Goal: Find specific page/section: Find specific page/section

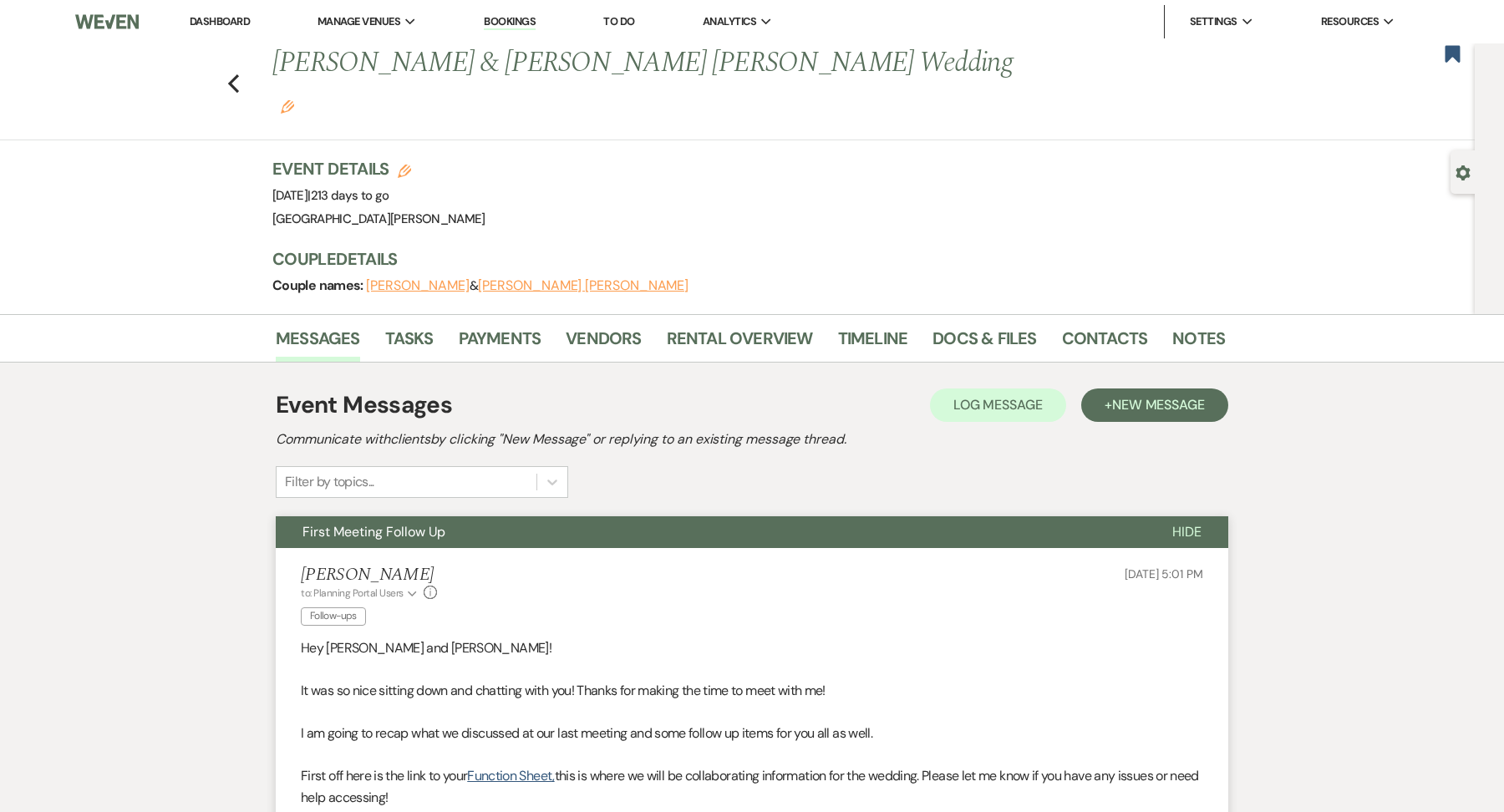
click at [232, 22] on link "Dashboard" at bounding box center [219, 21] width 60 height 14
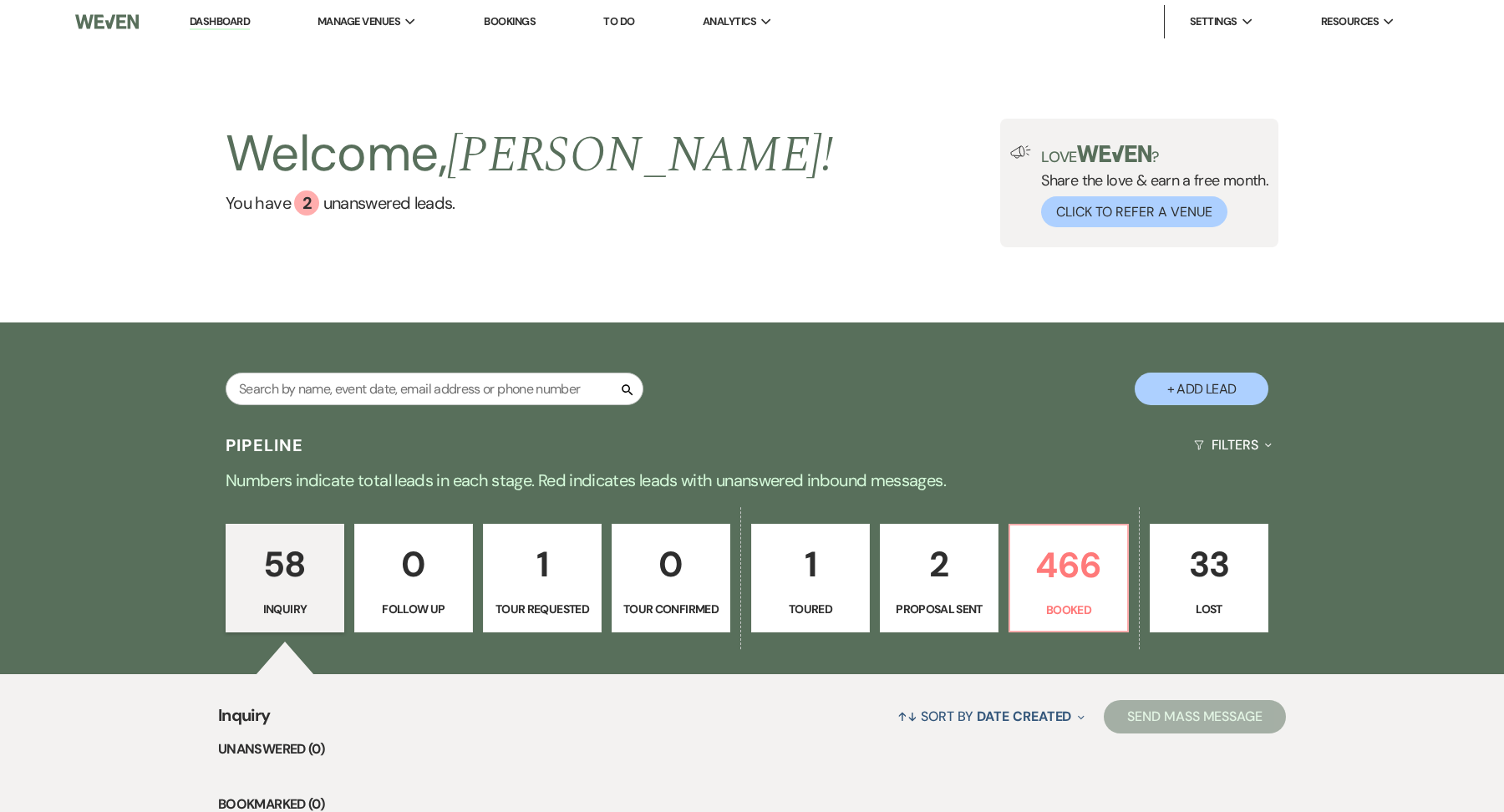
click at [372, 407] on div "Search" at bounding box center [435, 395] width 418 height 46
click at [359, 373] on input "text" at bounding box center [435, 388] width 418 height 33
type input "f"
type input "gates"
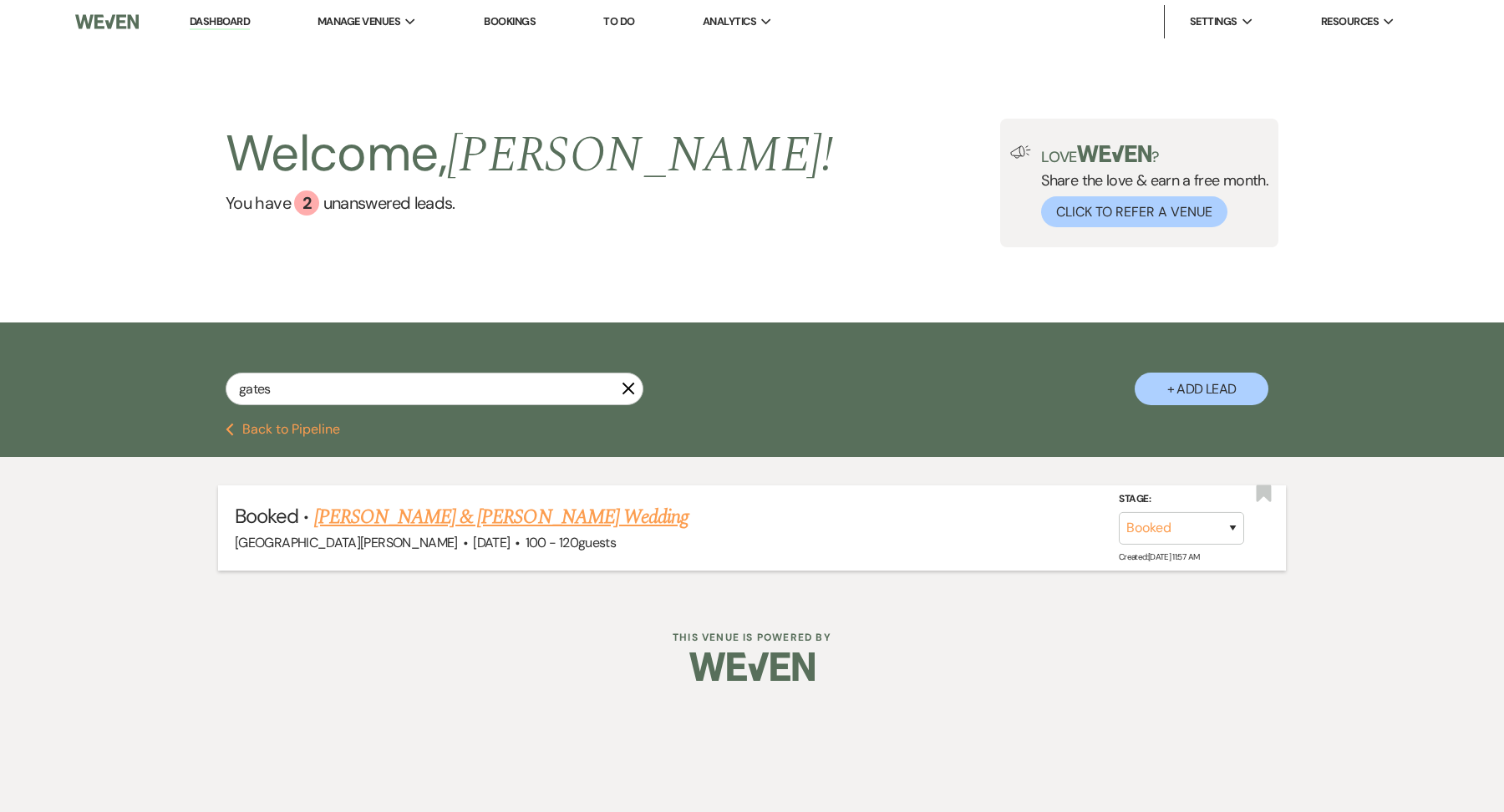
click at [432, 511] on link "[PERSON_NAME] & [PERSON_NAME] Wedding" at bounding box center [501, 517] width 374 height 30
